Goal: Task Accomplishment & Management: Manage account settings

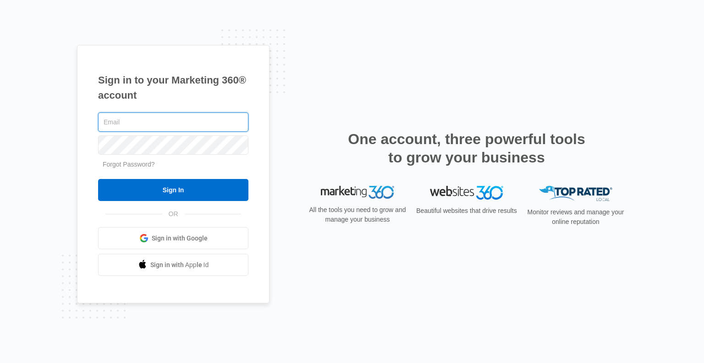
type input "[PERSON_NAME][EMAIL_ADDRESS][PERSON_NAME][DOMAIN_NAME]"
click at [158, 178] on form "noel.arackal@radianteyes.com Forgot Password? Sign In" at bounding box center [173, 156] width 150 height 91
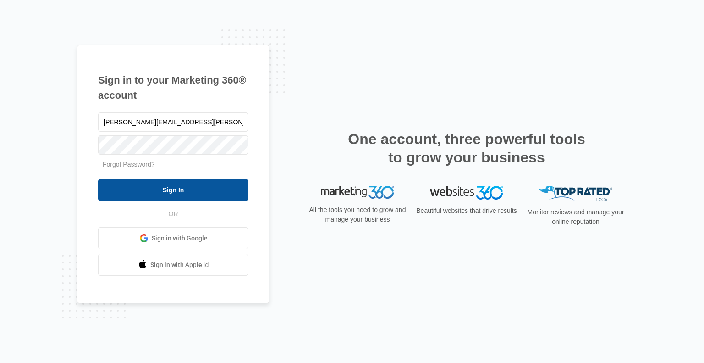
click at [161, 188] on input "Sign In" at bounding box center [173, 190] width 150 height 22
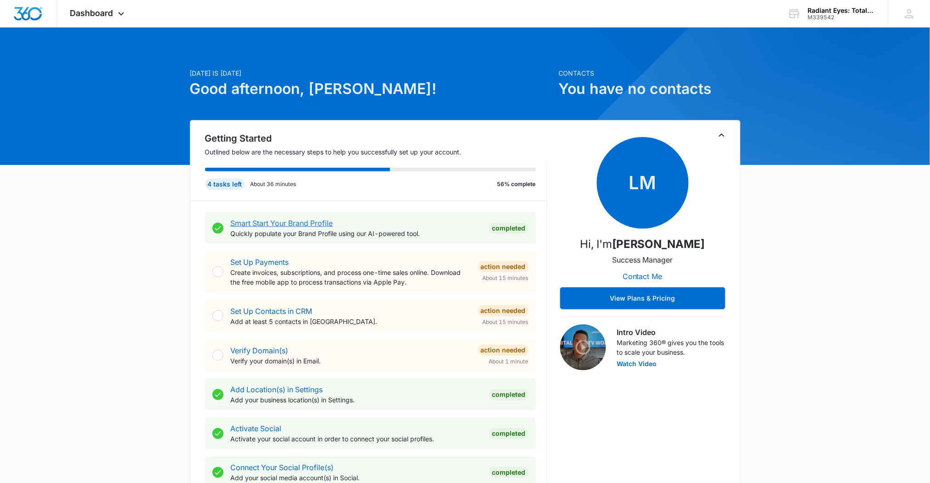
click at [273, 223] on link "Smart Start Your Brand Profile" at bounding box center [282, 223] width 102 height 9
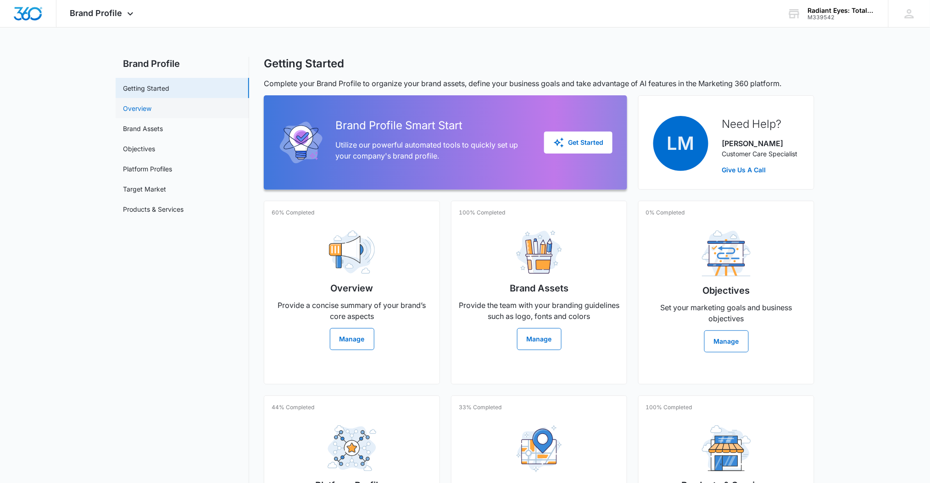
click at [151, 111] on link "Overview" at bounding box center [137, 109] width 28 height 10
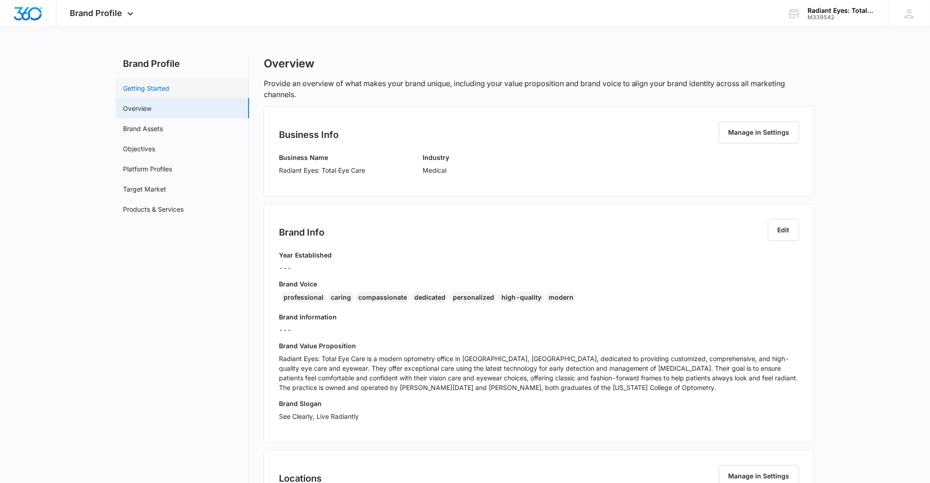
click at [169, 84] on link "Getting Started" at bounding box center [146, 88] width 46 height 10
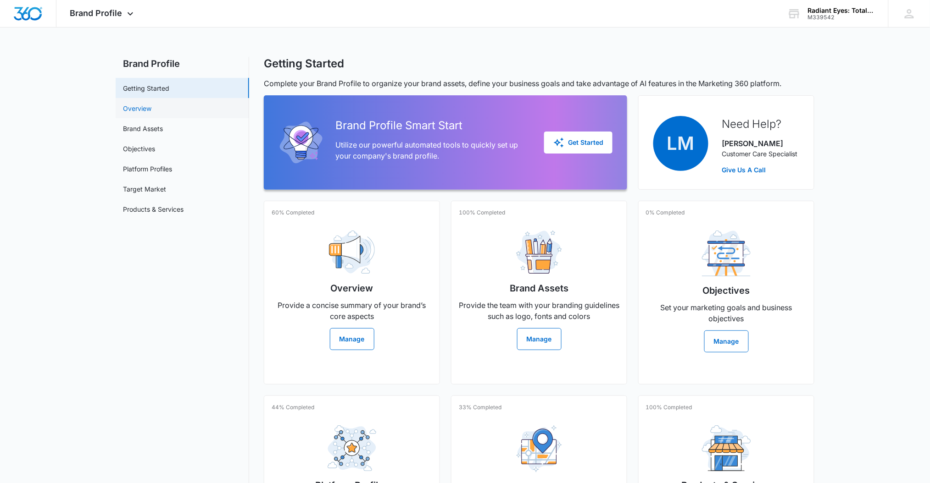
click at [151, 110] on link "Overview" at bounding box center [137, 109] width 28 height 10
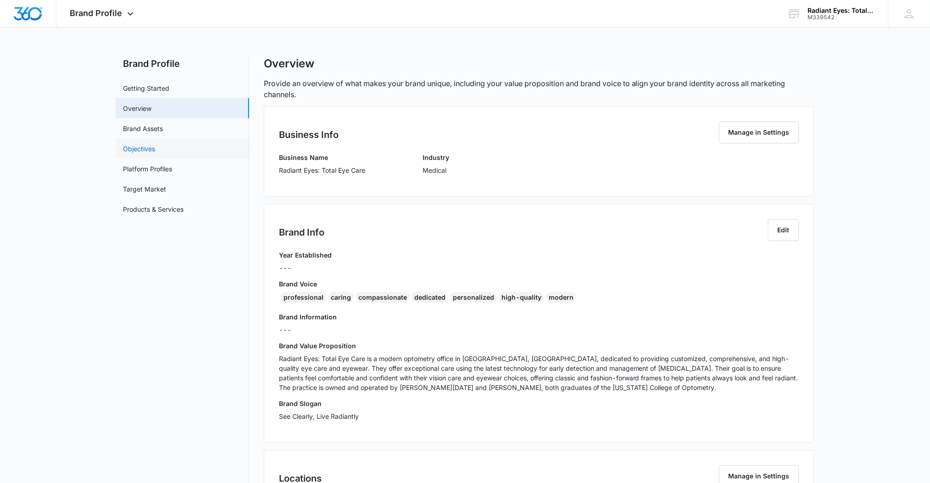
click at [152, 144] on link "Objectives" at bounding box center [139, 149] width 32 height 10
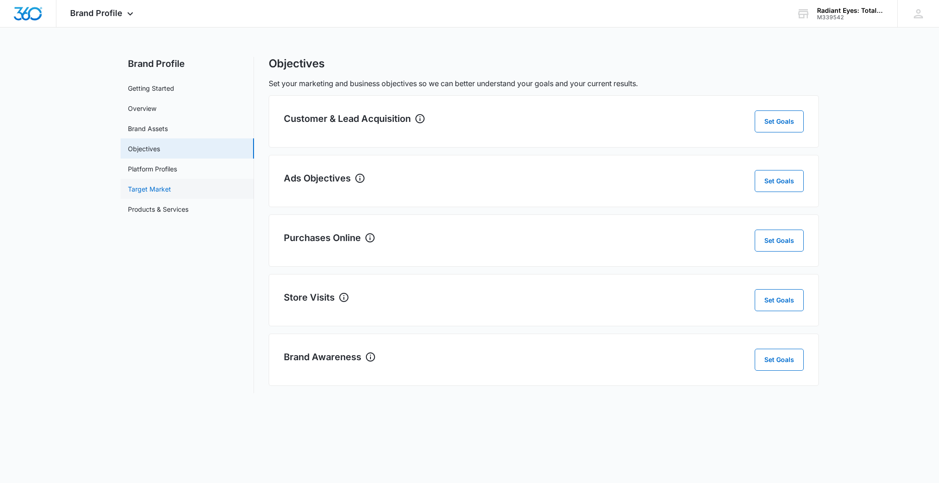
click at [161, 174] on link "Platform Profiles" at bounding box center [152, 169] width 49 height 10
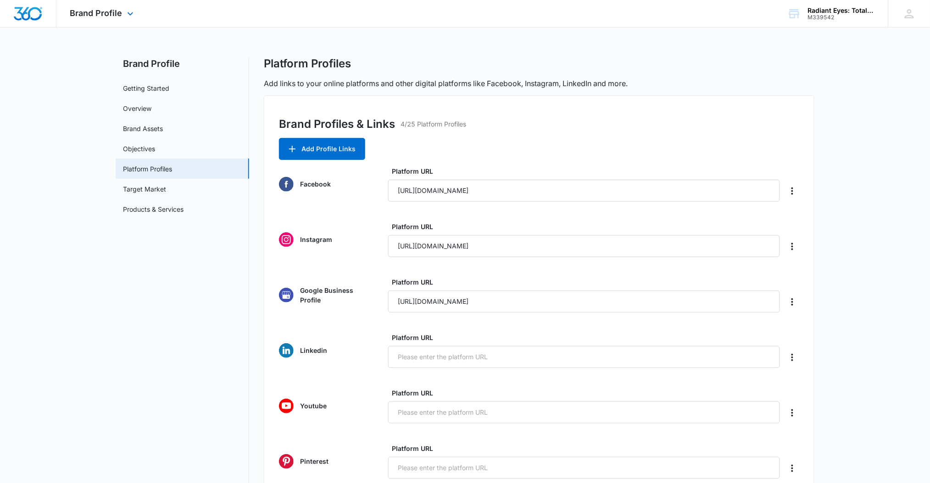
click at [119, 21] on div "Brand Profile Apps Reputation Websites Forms CRM Email Social Payments POS Cont…" at bounding box center [102, 13] width 93 height 27
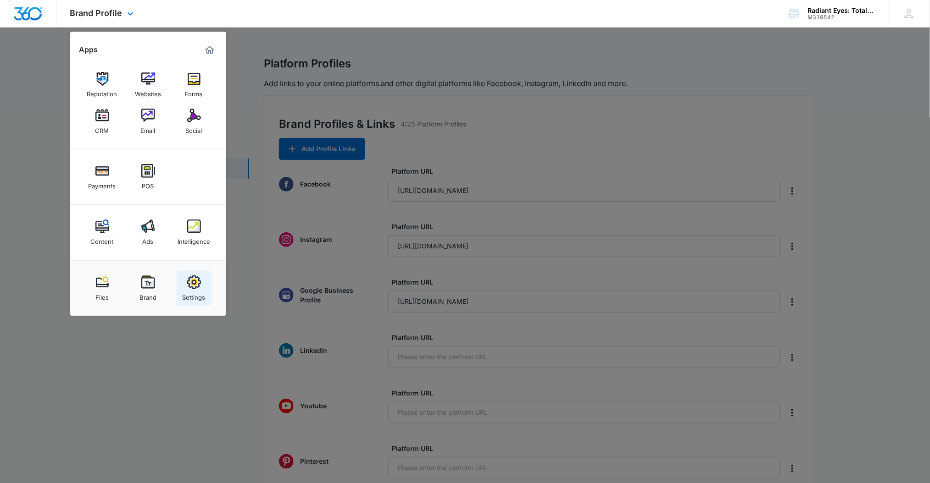
click at [197, 283] on img at bounding box center [194, 283] width 14 height 14
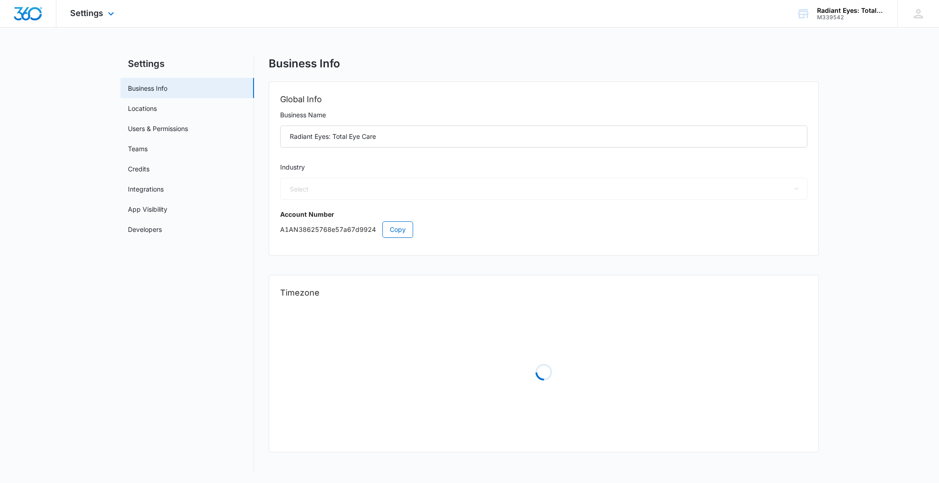
select select "13"
select select "US"
select select "America/[GEOGRAPHIC_DATA]"
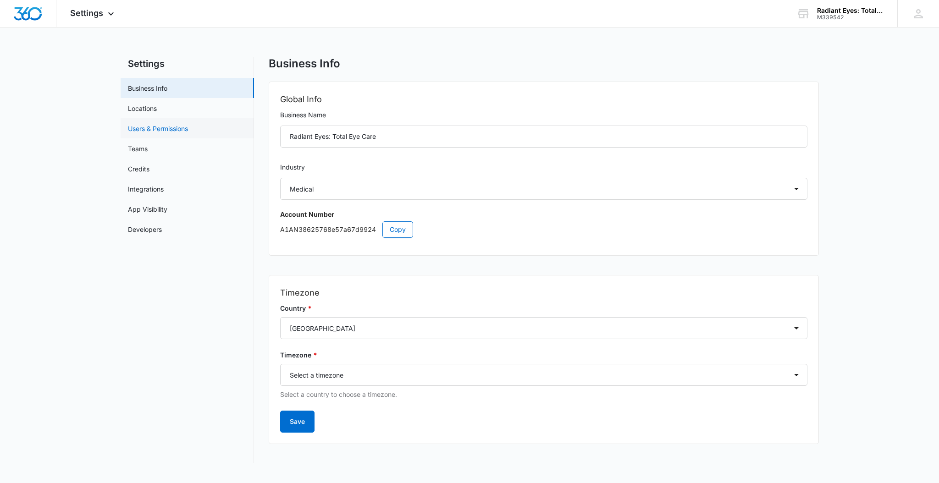
click at [163, 129] on link "Users & Permissions" at bounding box center [158, 129] width 60 height 10
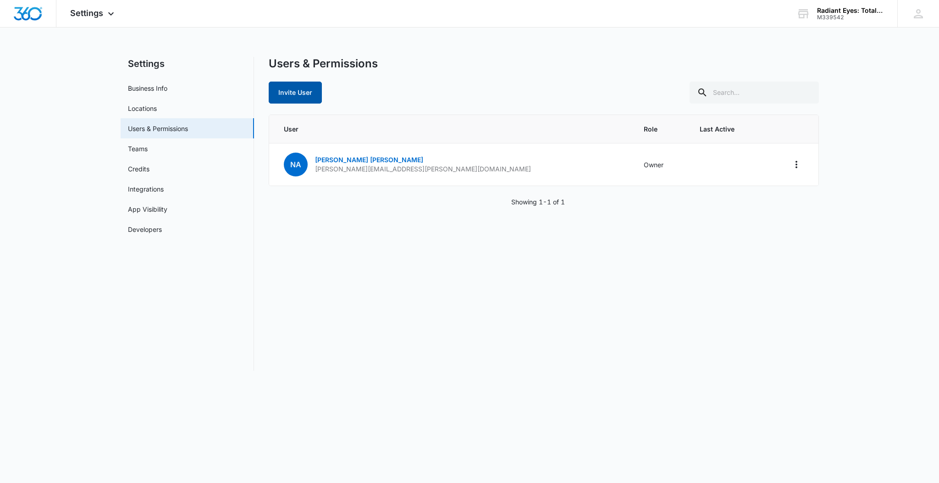
click at [293, 96] on button "Invite User" at bounding box center [295, 93] width 53 height 22
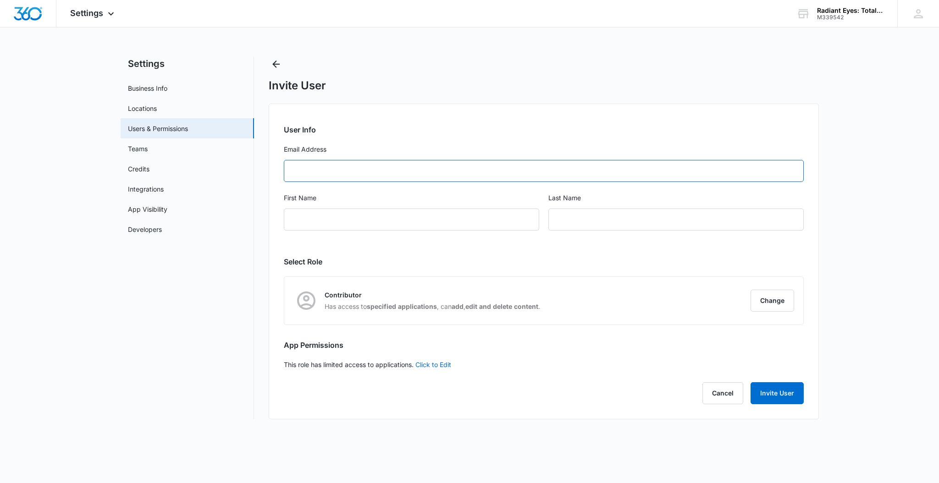
click at [305, 171] on input "Email Address" at bounding box center [544, 171] width 520 height 22
click at [308, 171] on input "Email Address" at bounding box center [544, 171] width 520 height 22
type input "[PERSON_NAME][EMAIL_ADDRESS][DOMAIN_NAME]"
drag, startPoint x: 428, startPoint y: 202, endPoint x: 341, endPoint y: 227, distance: 90.8
click at [341, 227] on input "First Name" at bounding box center [411, 220] width 255 height 22
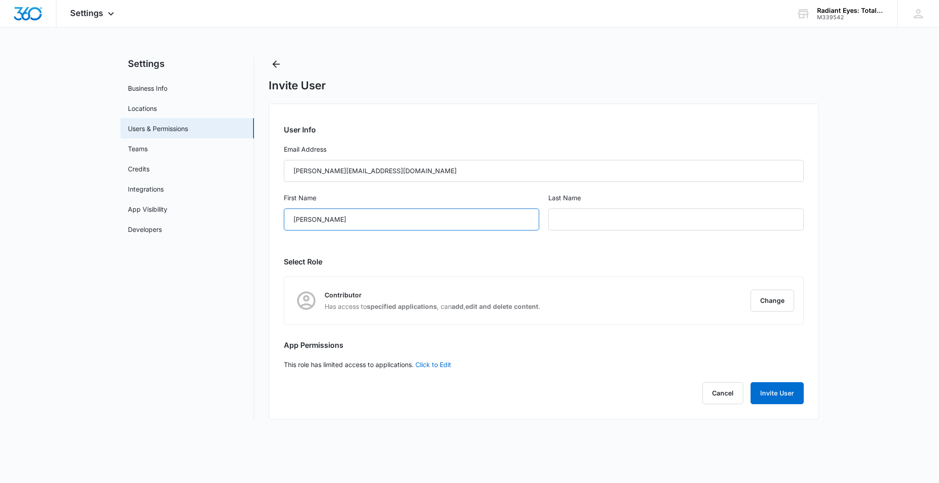
type input "[PERSON_NAME]"
type input "Avgoulas"
drag, startPoint x: 442, startPoint y: 272, endPoint x: 754, endPoint y: 305, distance: 314.1
drag, startPoint x: 754, startPoint y: 305, endPoint x: 765, endPoint y: 302, distance: 10.6
click at [765, 302] on button "Change" at bounding box center [773, 301] width 44 height 22
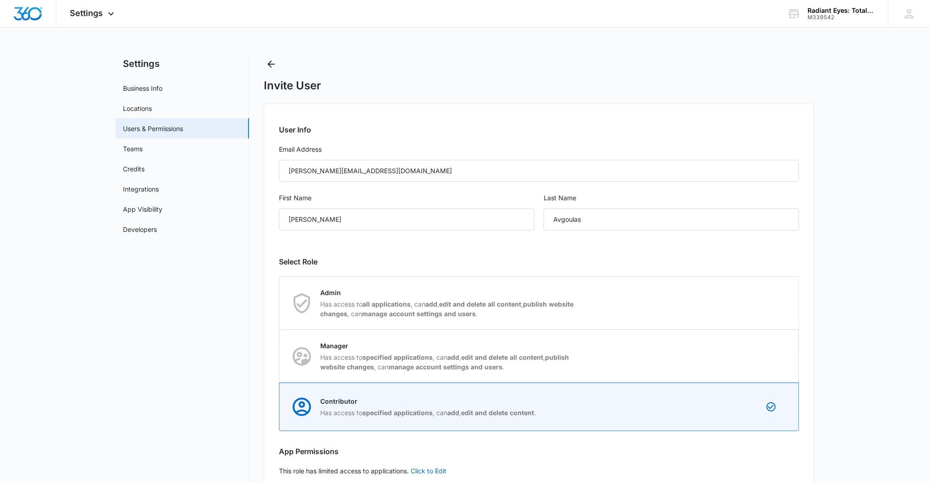
click at [765, 302] on div "Admin Has access to all applications , can add , edit and delete all content , …" at bounding box center [539, 303] width 519 height 53
click at [280, 303] on input "Admin Has access to all applications , can add , edit and delete all content , …" at bounding box center [279, 303] width 0 height 0
radio input "true"
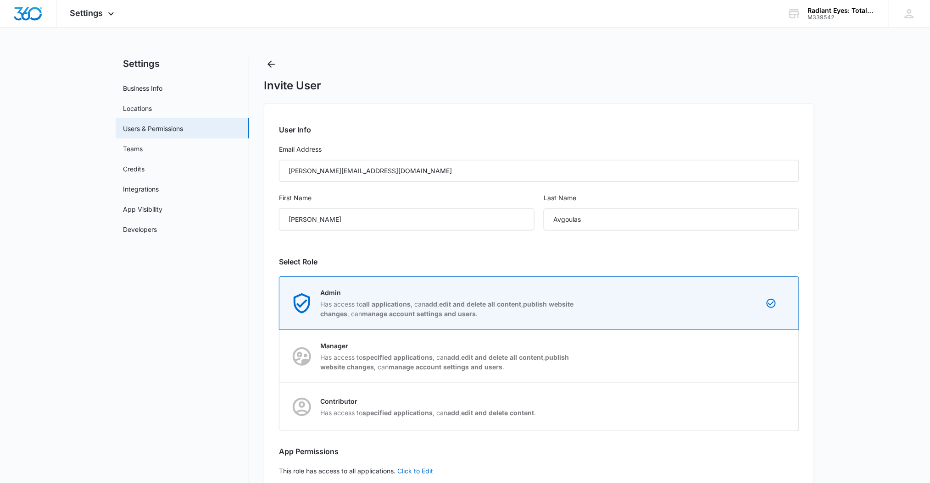
click at [864, 305] on main "Settings Business Info Locations Users & Permissions Teams Credits Integrations…" at bounding box center [465, 297] width 930 height 480
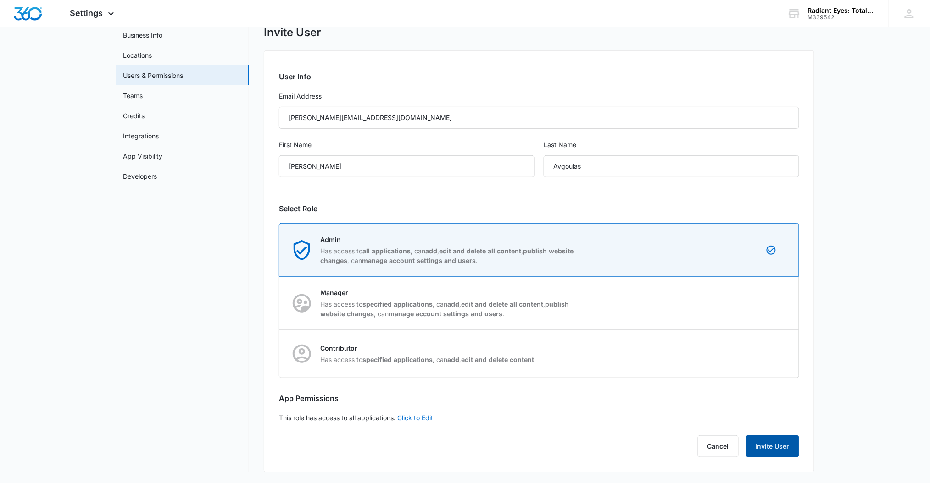
click at [782, 452] on button "Invite User" at bounding box center [772, 447] width 53 height 22
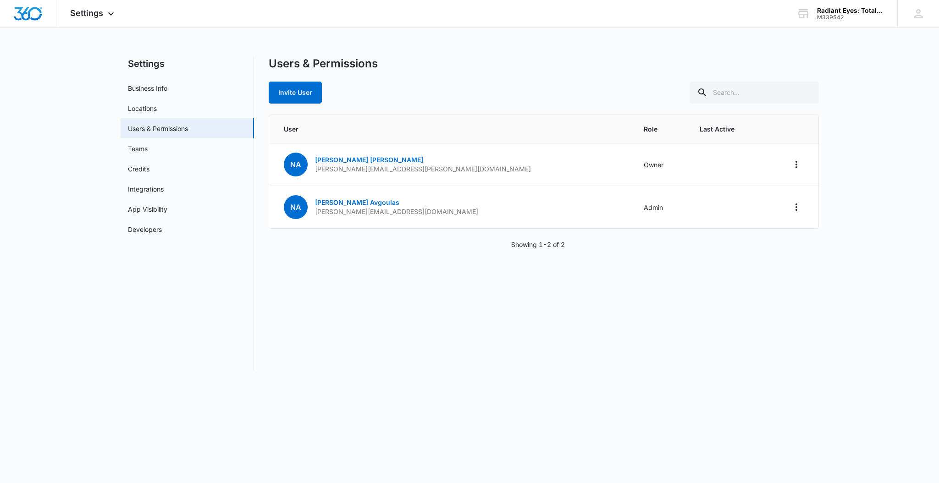
click at [713, 292] on div "Users & Permissions Invite User User Role Last Active [PERSON_NAME][DATE] Arack…" at bounding box center [544, 214] width 550 height 314
click at [26, 11] on img "Dashboard" at bounding box center [27, 14] width 29 height 14
